Goal: Task Accomplishment & Management: Use online tool/utility

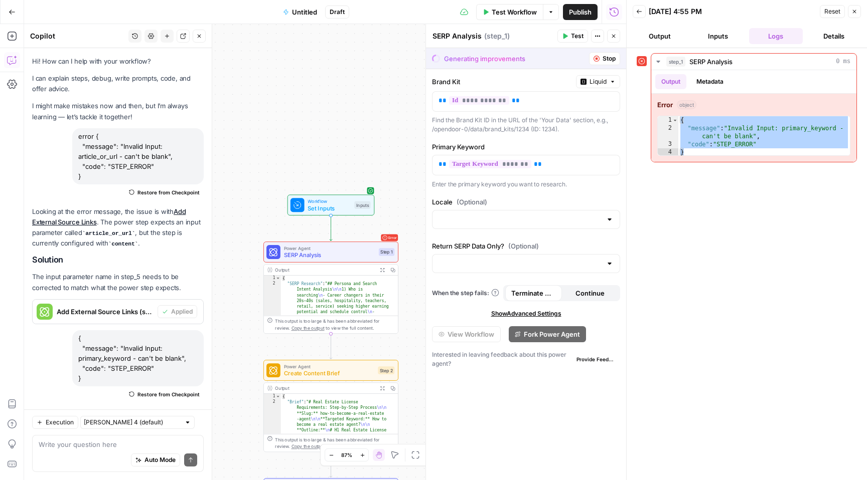
scroll to position [140, 0]
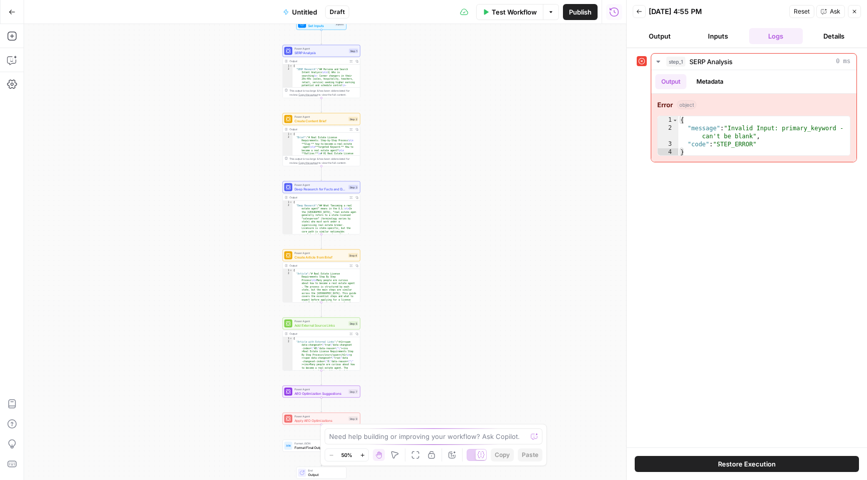
click at [514, 13] on span "Test Workflow" at bounding box center [513, 12] width 45 height 10
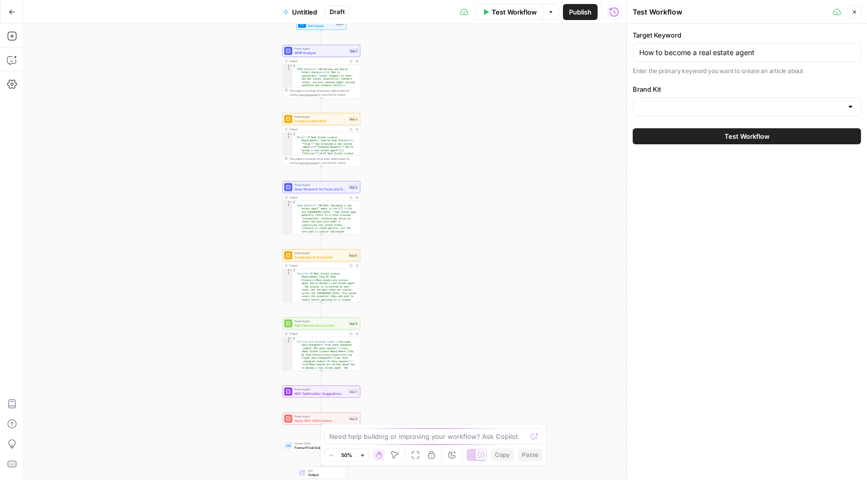
type input "Opendoor v1"
click at [574, 13] on span "Publish" at bounding box center [580, 12] width 23 height 10
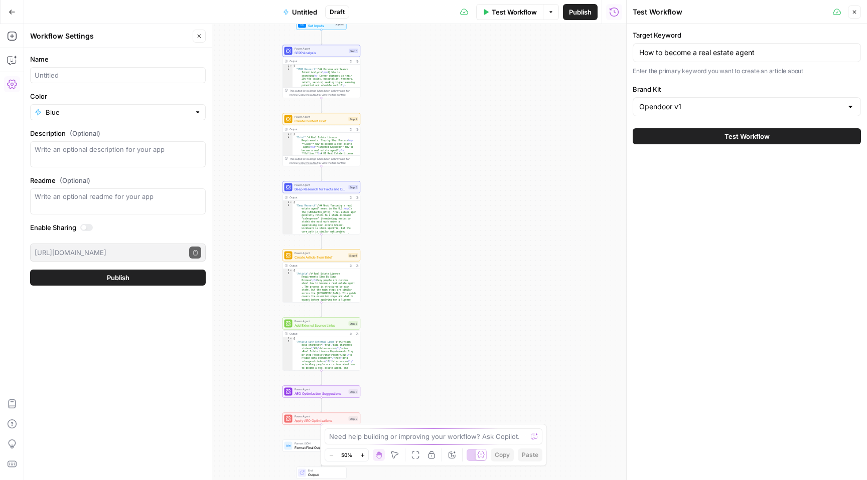
click at [572, 83] on div "Workflow Set Inputs Inputs Power Agent SERP Analysis Step 1 Output Expand Outpu…" at bounding box center [325, 252] width 602 height 456
click at [767, 141] on button "Test Workflow" at bounding box center [746, 136] width 228 height 16
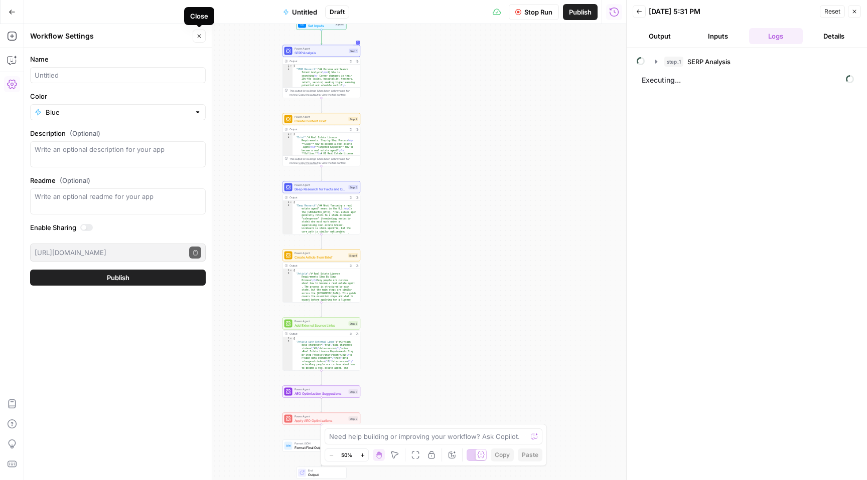
click at [201, 34] on icon "button" at bounding box center [199, 36] width 6 height 6
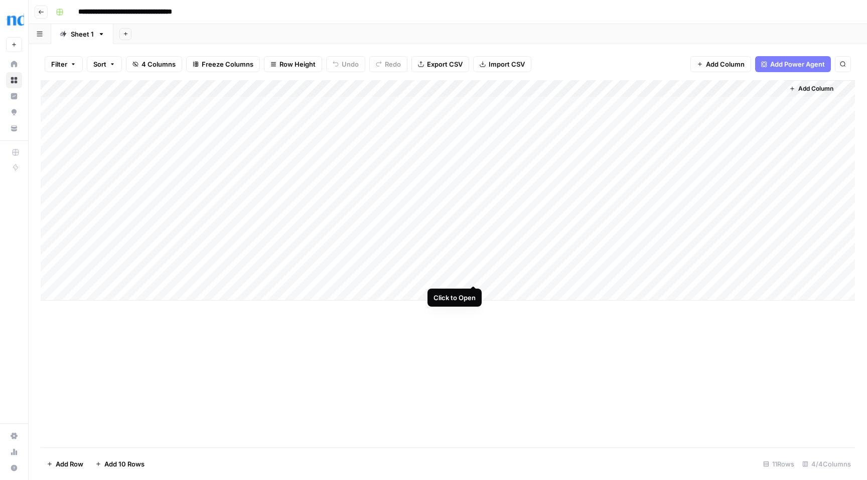
click at [476, 276] on div "Add Column" at bounding box center [448, 190] width 814 height 221
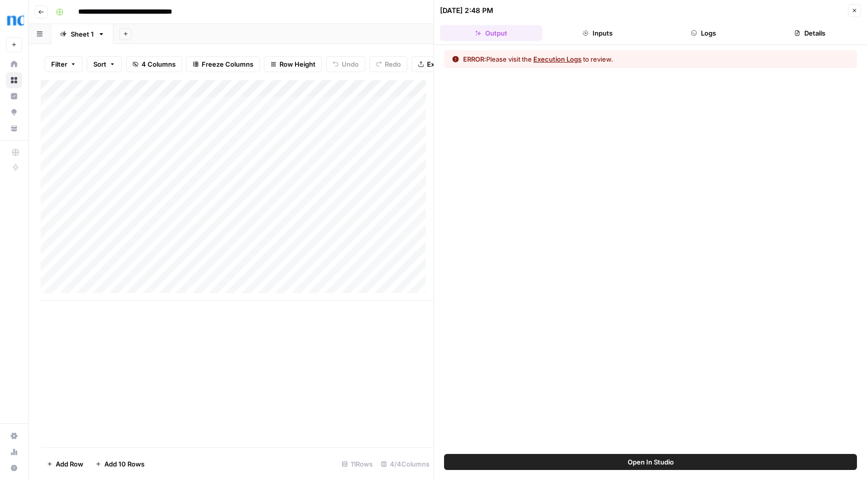
click at [558, 58] on button "Execution Logs" at bounding box center [557, 59] width 48 height 10
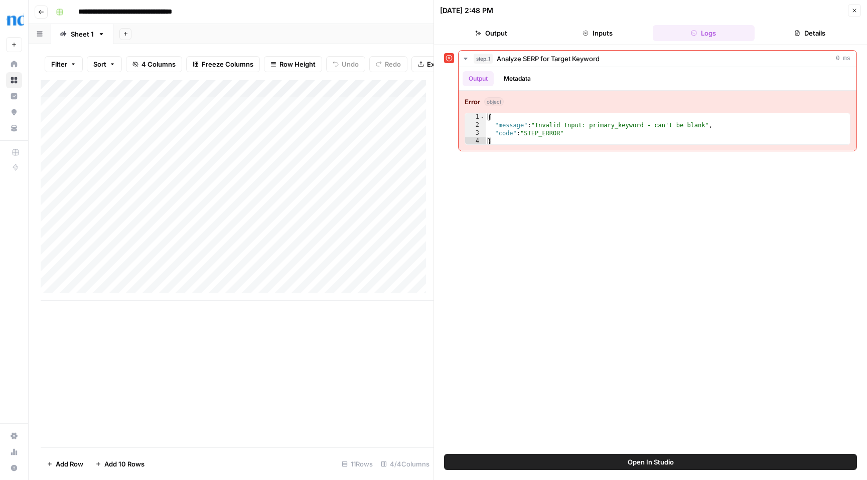
click at [854, 11] on icon "button" at bounding box center [855, 11] width 4 height 4
